Goal: Transaction & Acquisition: Book appointment/travel/reservation

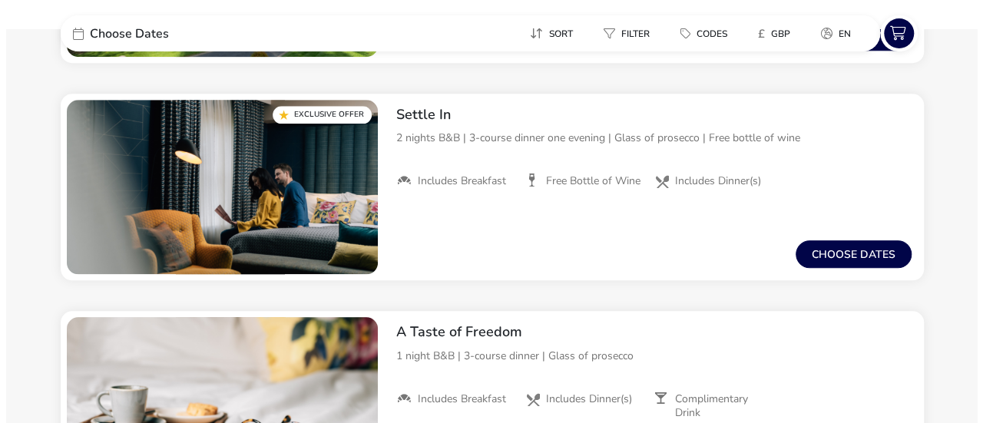
scroll to position [644, 0]
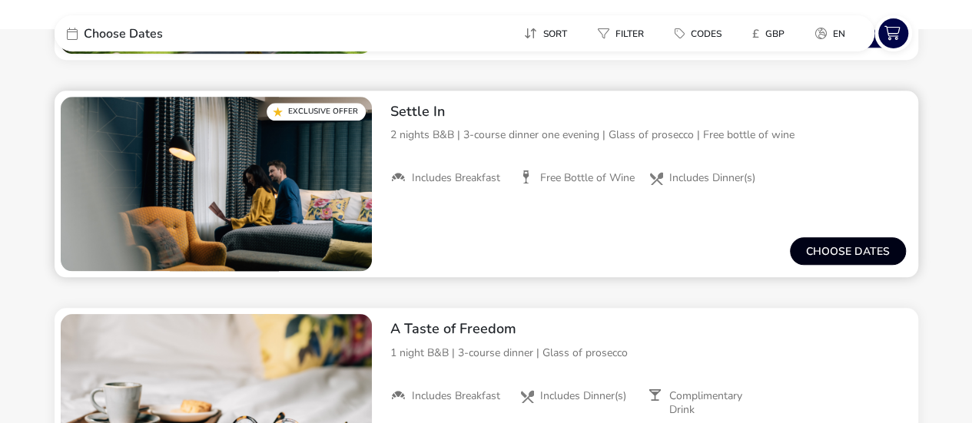
click at [833, 245] on button "Choose dates" at bounding box center [848, 251] width 116 height 28
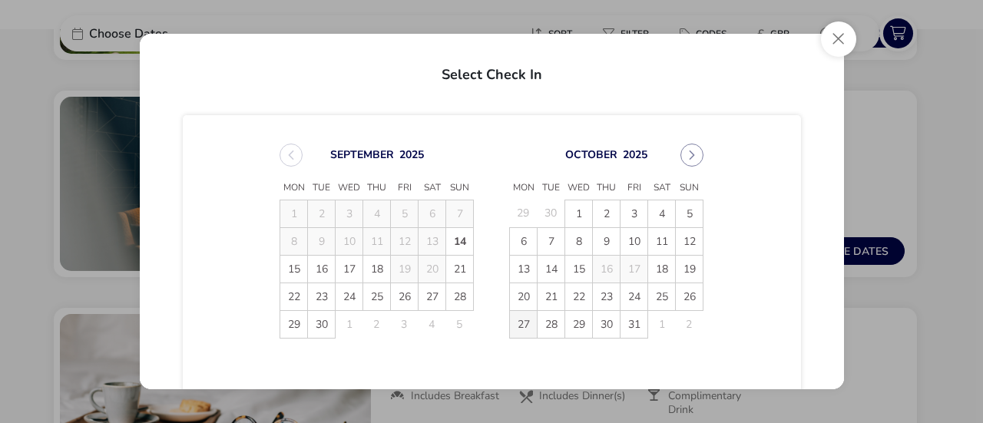
click at [517, 324] on span "27" at bounding box center [523, 324] width 27 height 27
click at [573, 326] on span "29" at bounding box center [578, 324] width 27 height 27
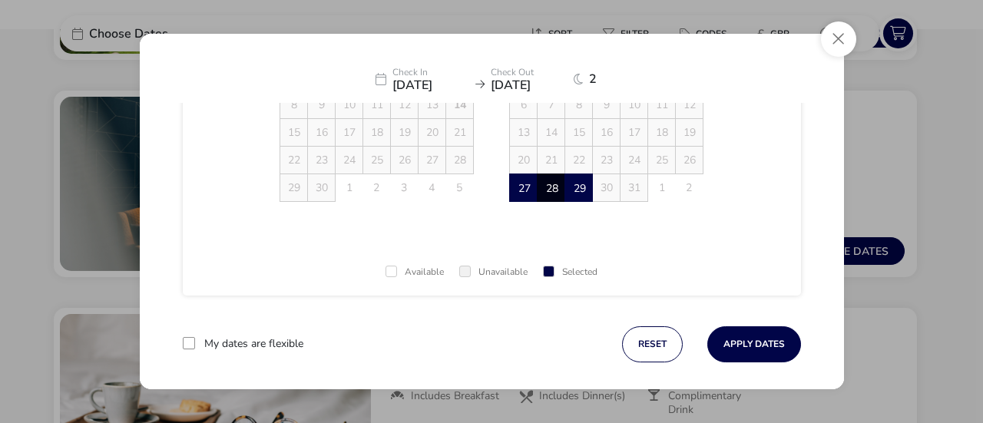
scroll to position [150, 0]
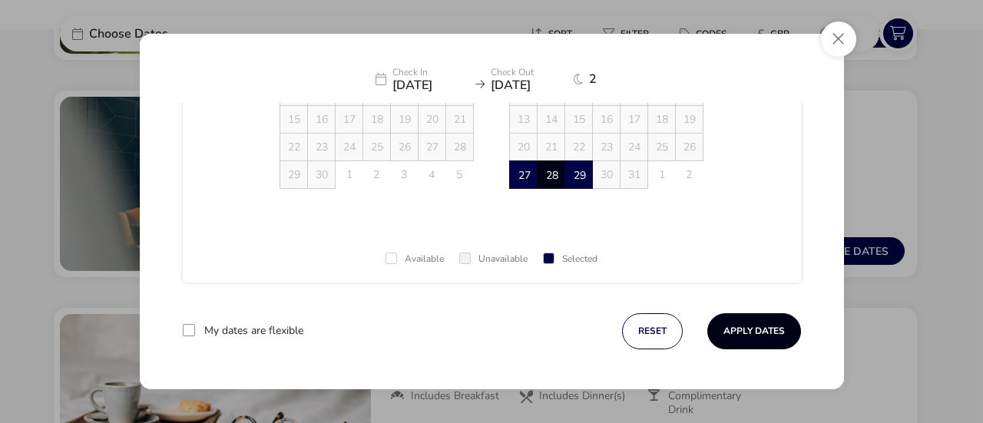
click at [744, 327] on button "Apply Dates" at bounding box center [754, 331] width 94 height 36
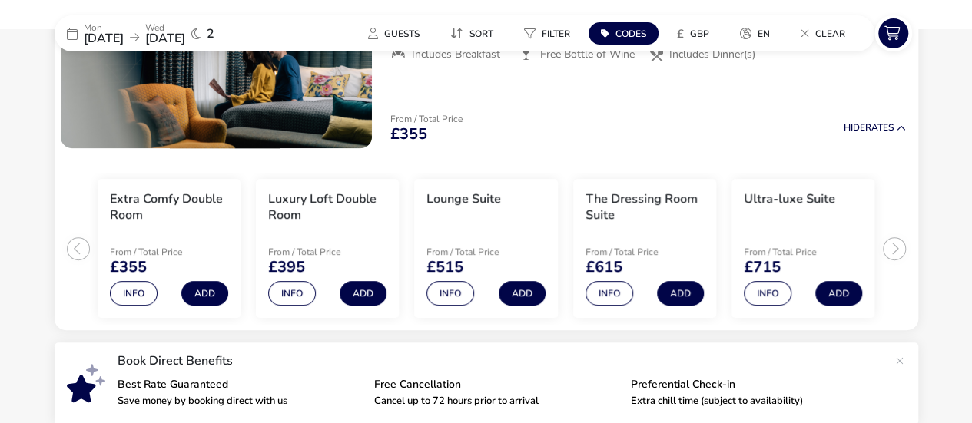
scroll to position [236, 0]
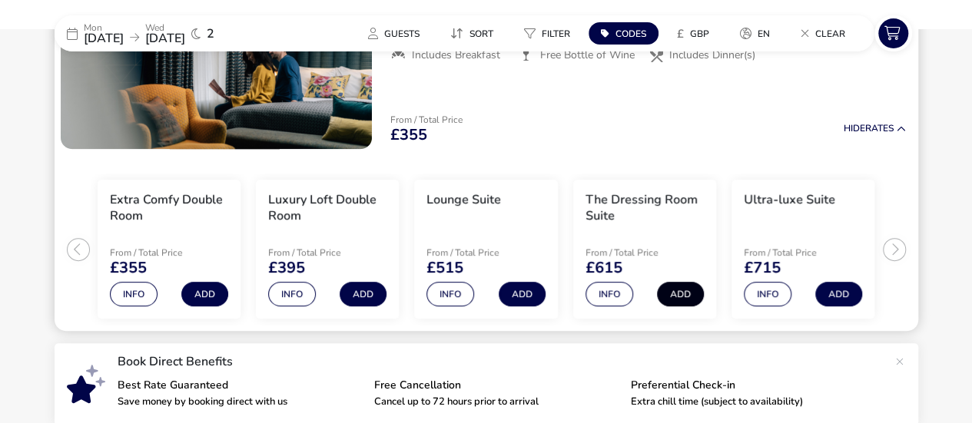
click at [680, 299] on button "Add" at bounding box center [680, 294] width 47 height 25
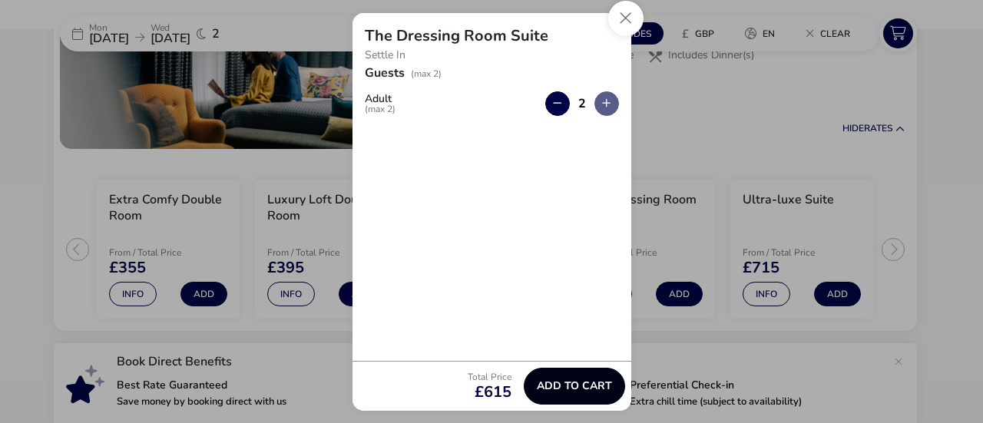
click at [564, 386] on span "Add to cart" at bounding box center [574, 386] width 75 height 12
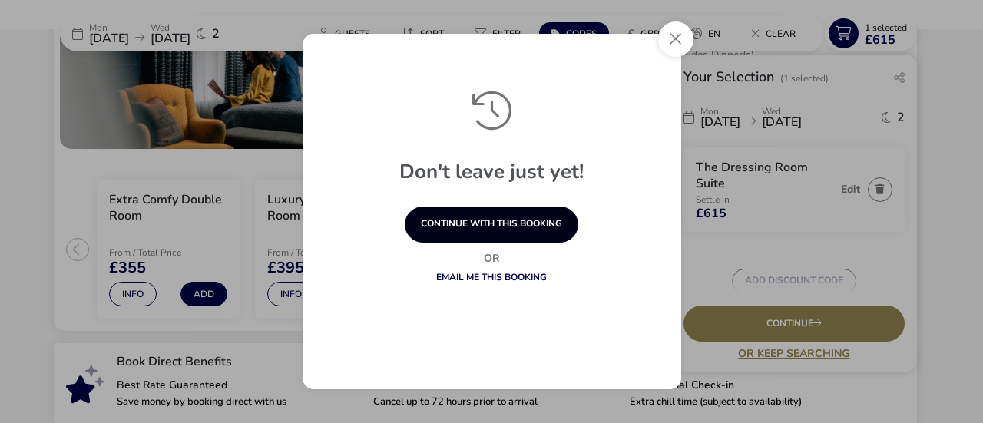
click at [485, 220] on button "continue with this booking" at bounding box center [492, 225] width 174 height 36
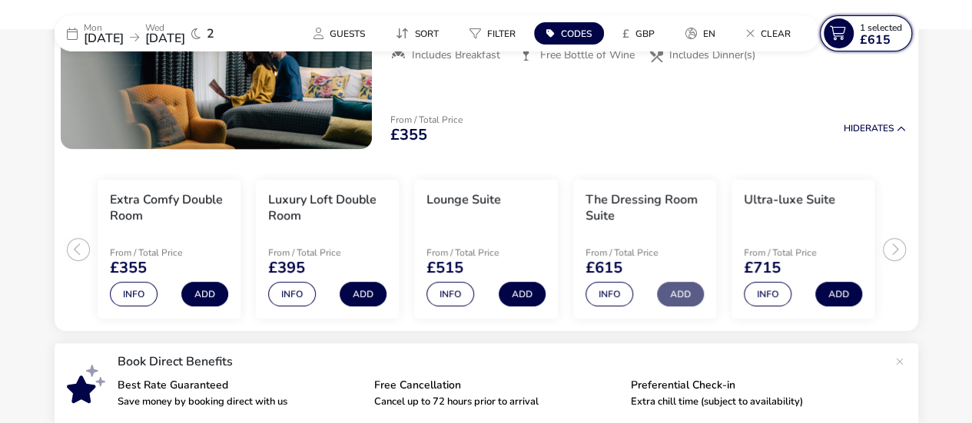
click at [870, 37] on span "£615" at bounding box center [875, 40] width 31 height 12
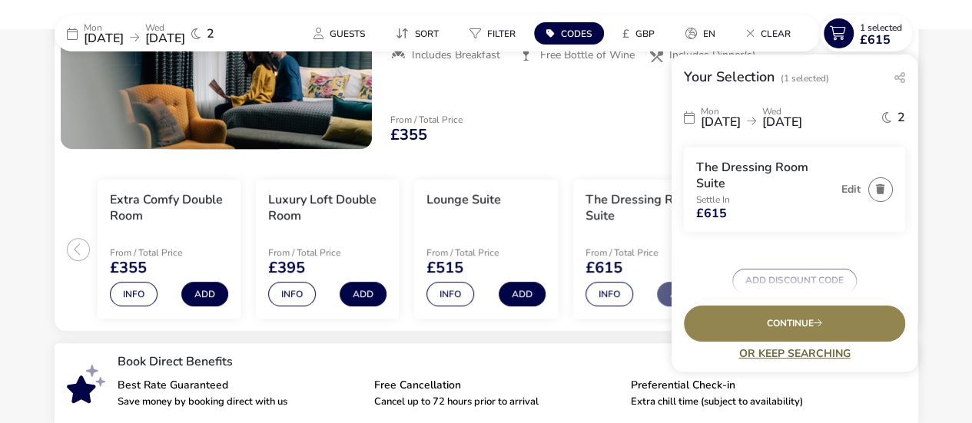
click at [764, 353] on link "Or Keep Searching" at bounding box center [794, 354] width 221 height 12
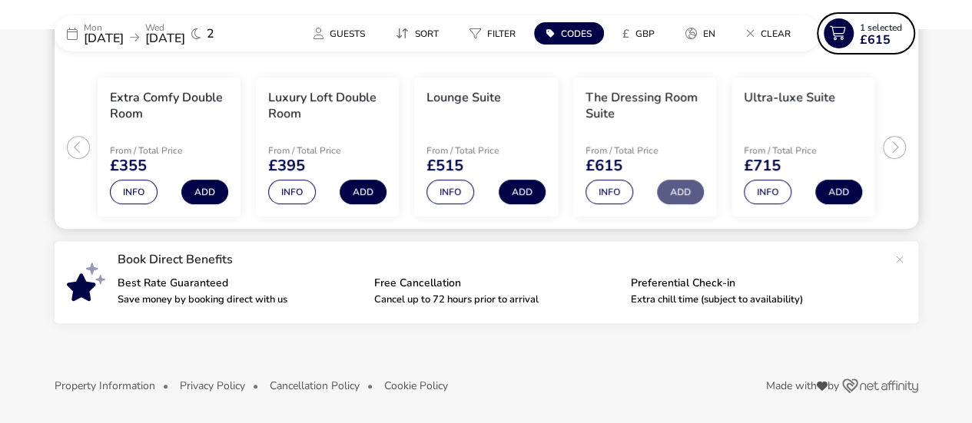
scroll to position [267, 0]
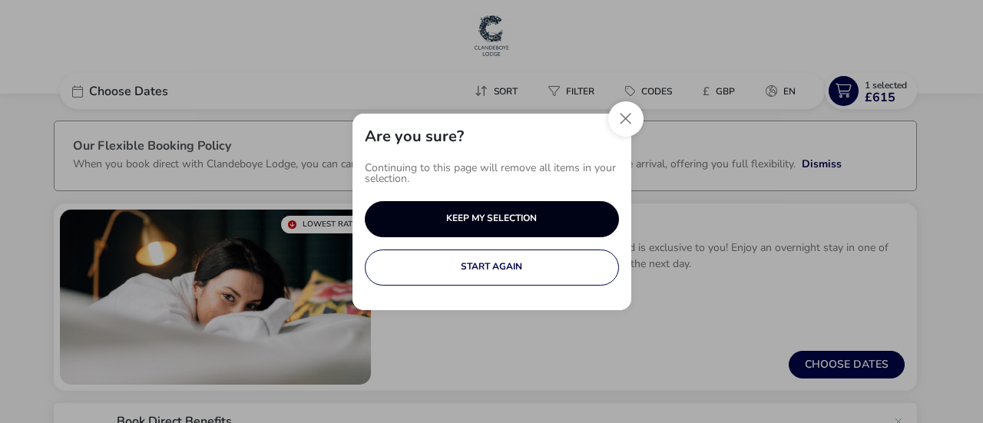
click at [496, 214] on button "KEEP MY SELECTION" at bounding box center [492, 219] width 254 height 36
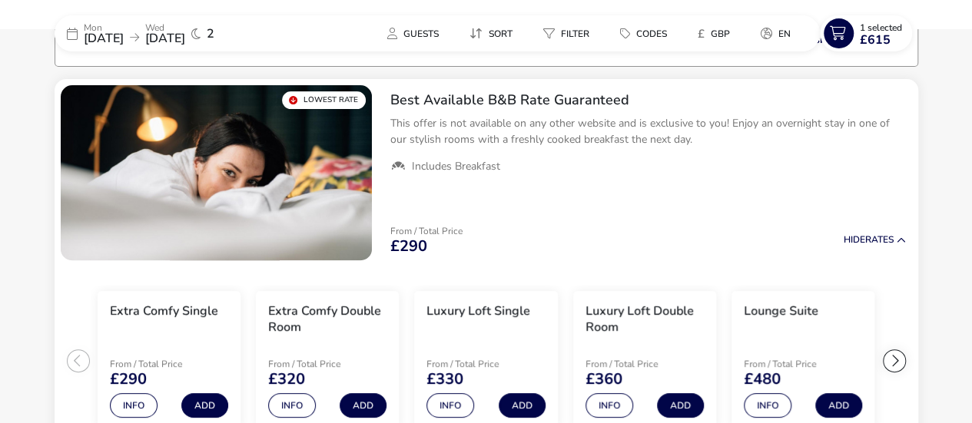
scroll to position [126, 0]
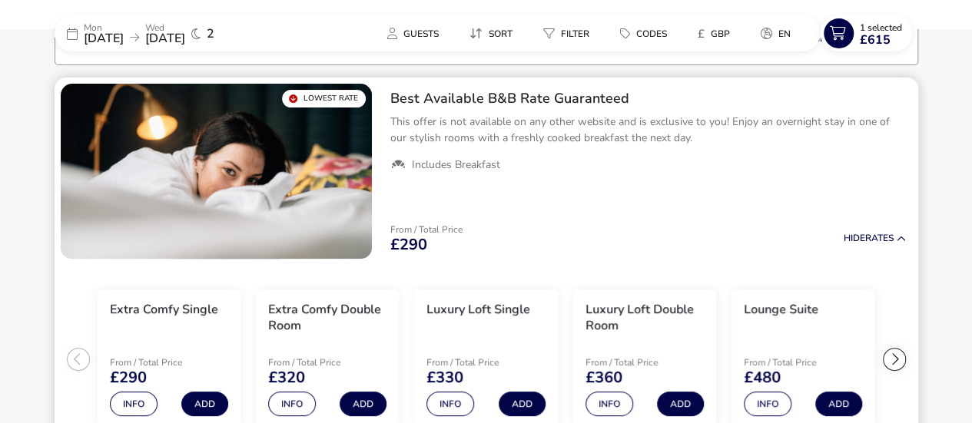
click at [893, 365] on div at bounding box center [894, 359] width 23 height 23
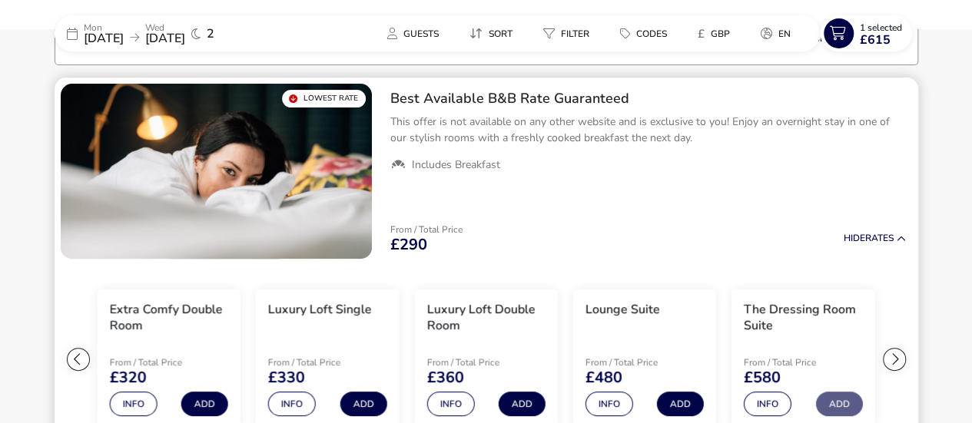
click at [893, 364] on div at bounding box center [894, 359] width 23 height 23
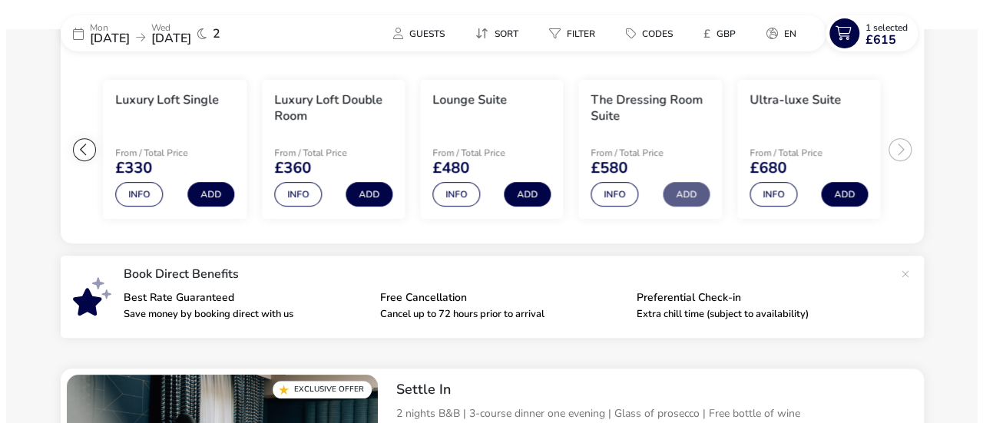
scroll to position [352, 0]
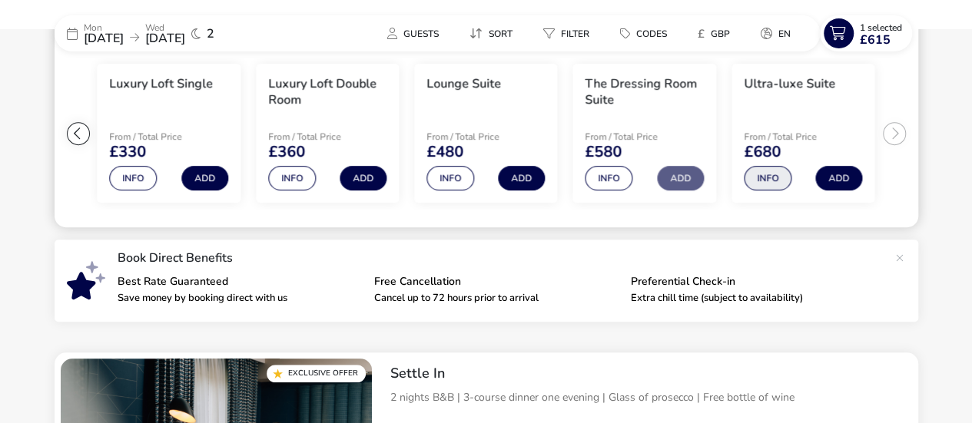
click at [770, 179] on button "Info" at bounding box center [768, 178] width 48 height 25
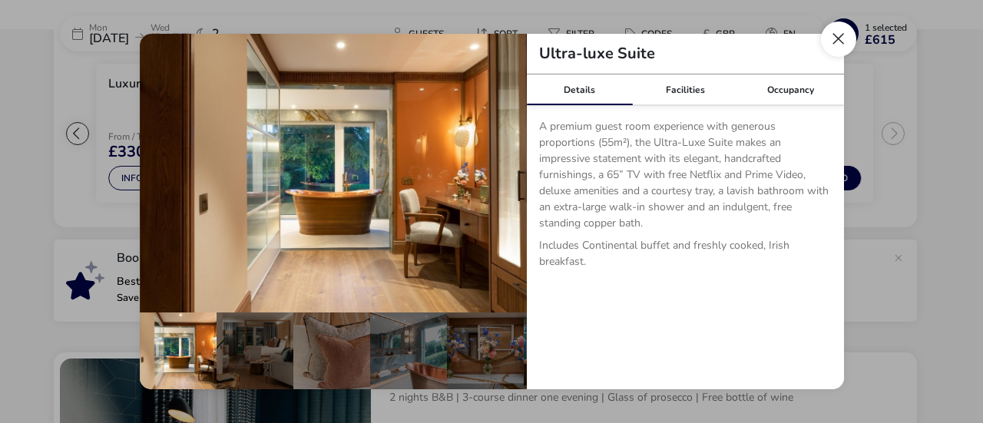
click at [838, 38] on button "Close dialog" at bounding box center [838, 39] width 35 height 35
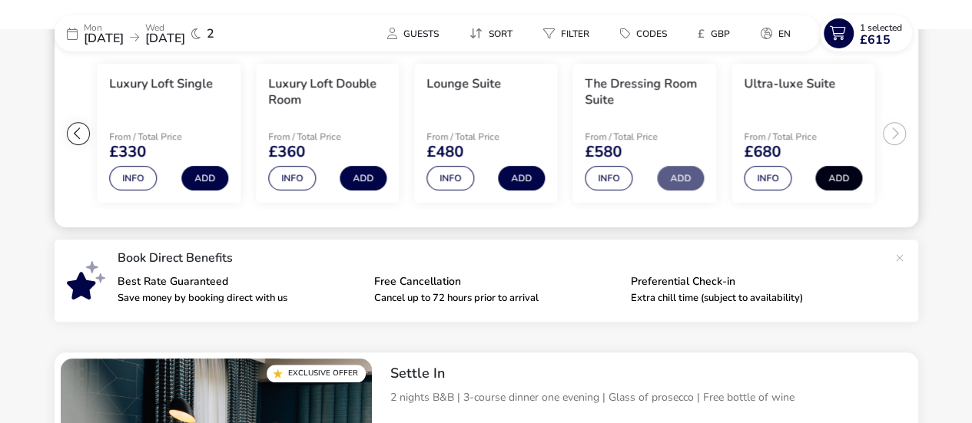
click at [840, 173] on button "Add" at bounding box center [838, 178] width 47 height 25
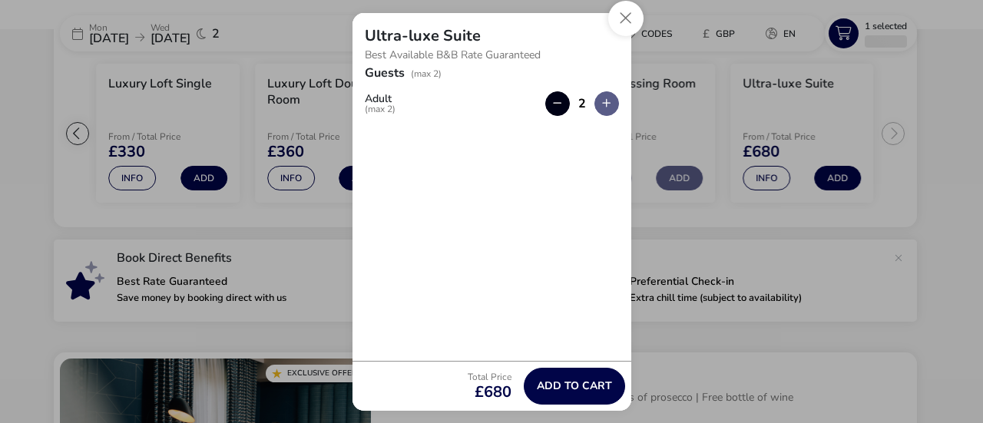
click at [558, 94] on button "button" at bounding box center [557, 103] width 25 height 25
click at [601, 105] on button "button" at bounding box center [607, 103] width 25 height 25
click at [555, 98] on button "button" at bounding box center [557, 103] width 25 height 25
type input "1"
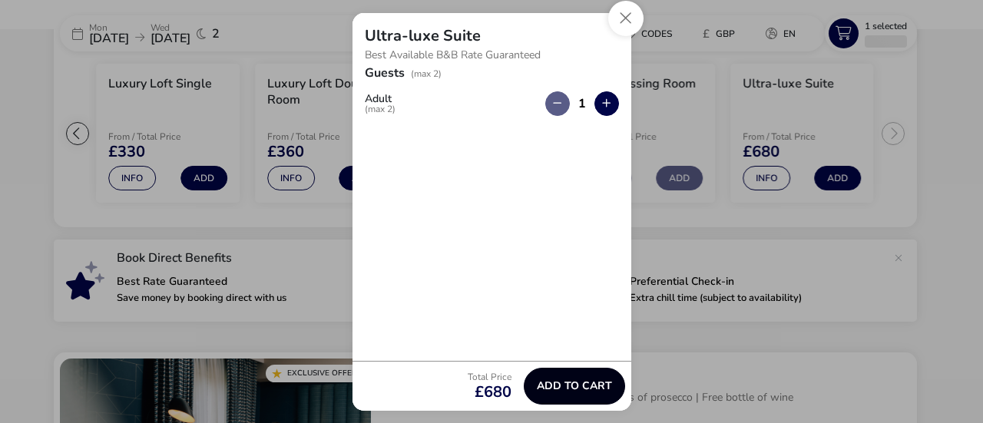
click at [568, 381] on span "Add to cart" at bounding box center [574, 386] width 75 height 12
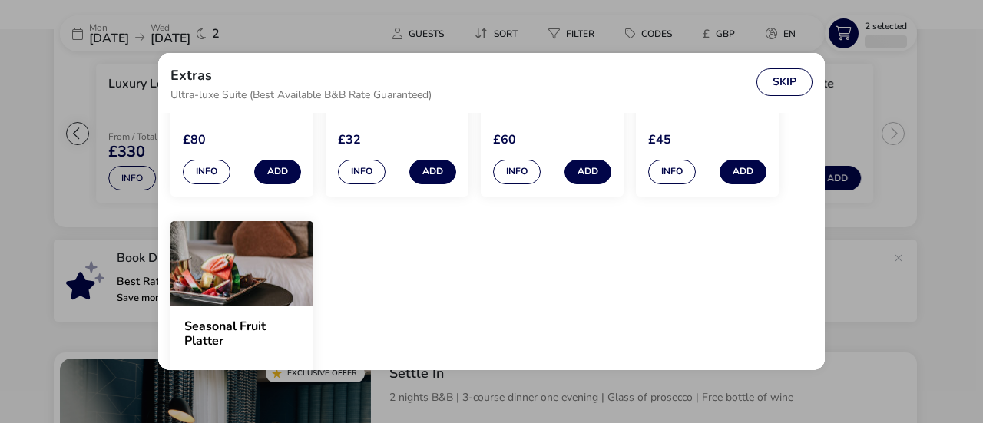
scroll to position [0, 0]
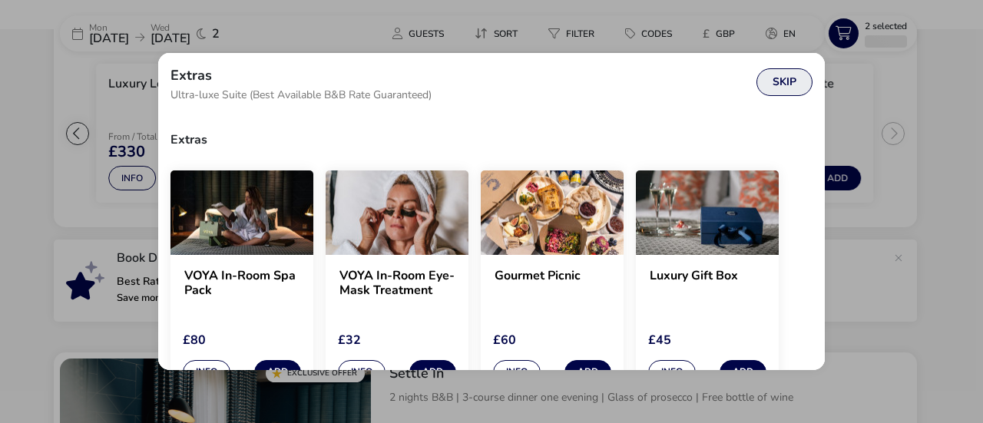
click at [780, 84] on button "Skip" at bounding box center [785, 82] width 56 height 28
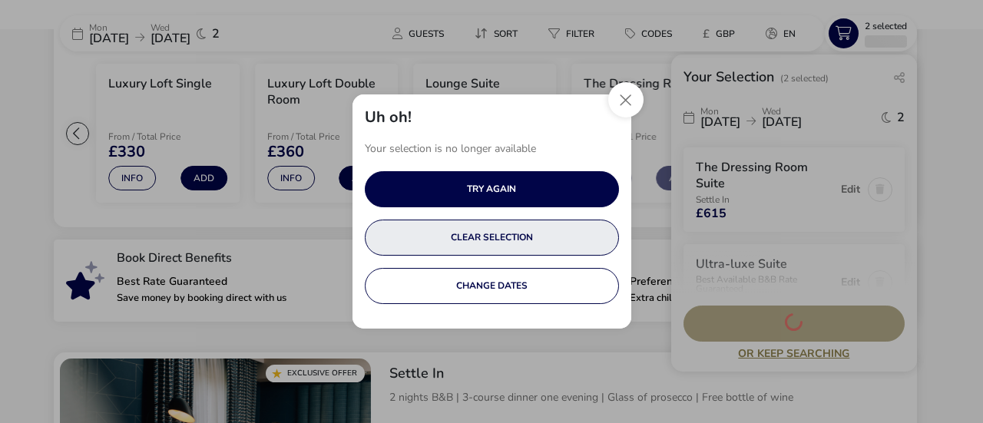
click at [507, 240] on button "CLEAR SELECTION" at bounding box center [492, 238] width 254 height 36
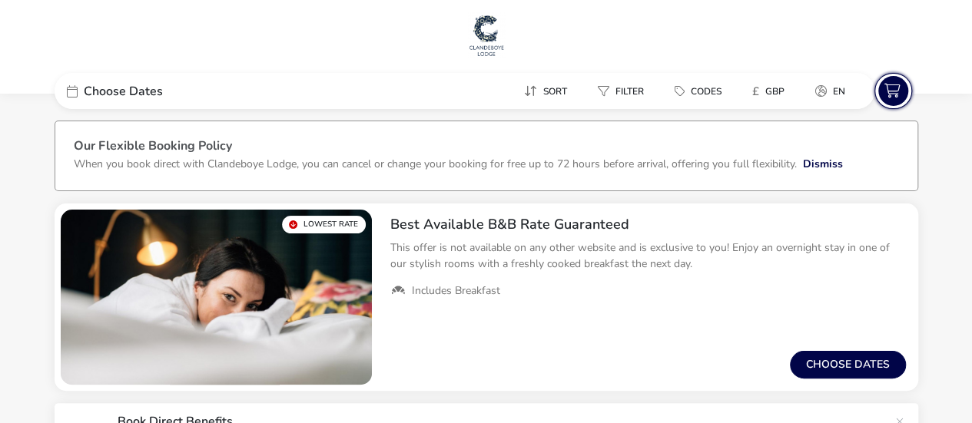
click at [899, 94] on icon at bounding box center [893, 91] width 30 height 30
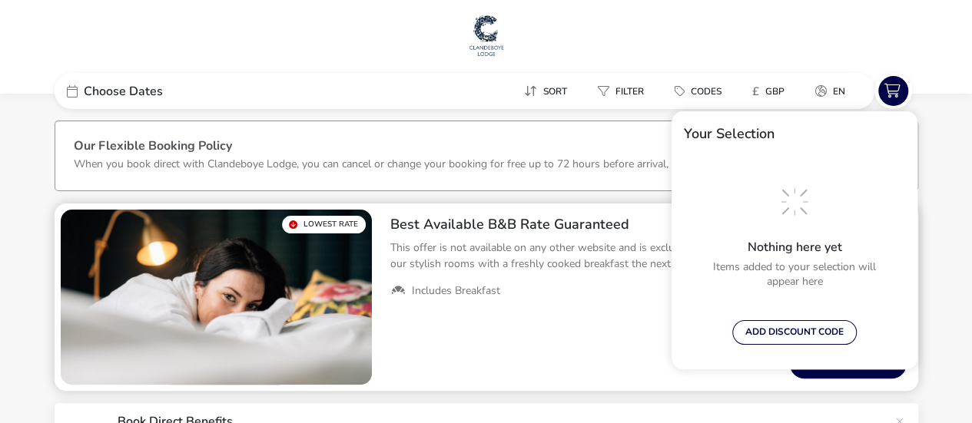
click at [574, 341] on div "From / Total Price £0 Choose dates" at bounding box center [648, 365] width 540 height 52
